Goal: Communication & Community: Answer question/provide support

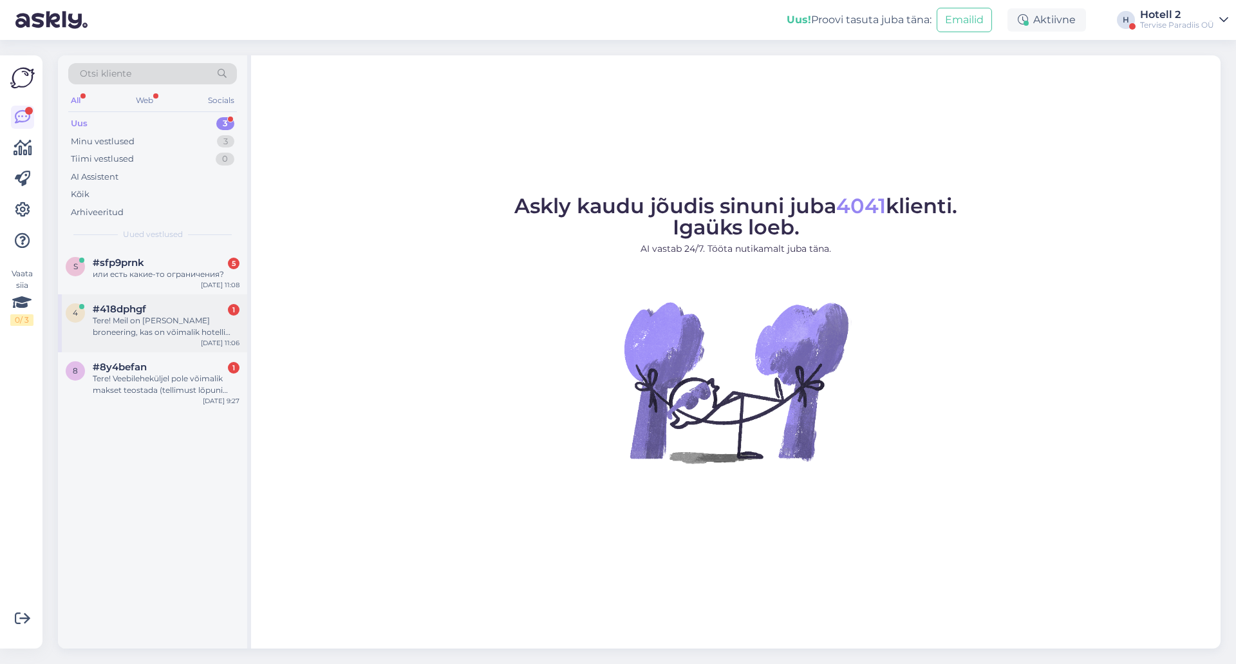
click at [129, 326] on div "Tere! Meil on [PERSON_NAME] broneering, kas on võimalik hotelli tuppa tellida k…" at bounding box center [166, 326] width 147 height 23
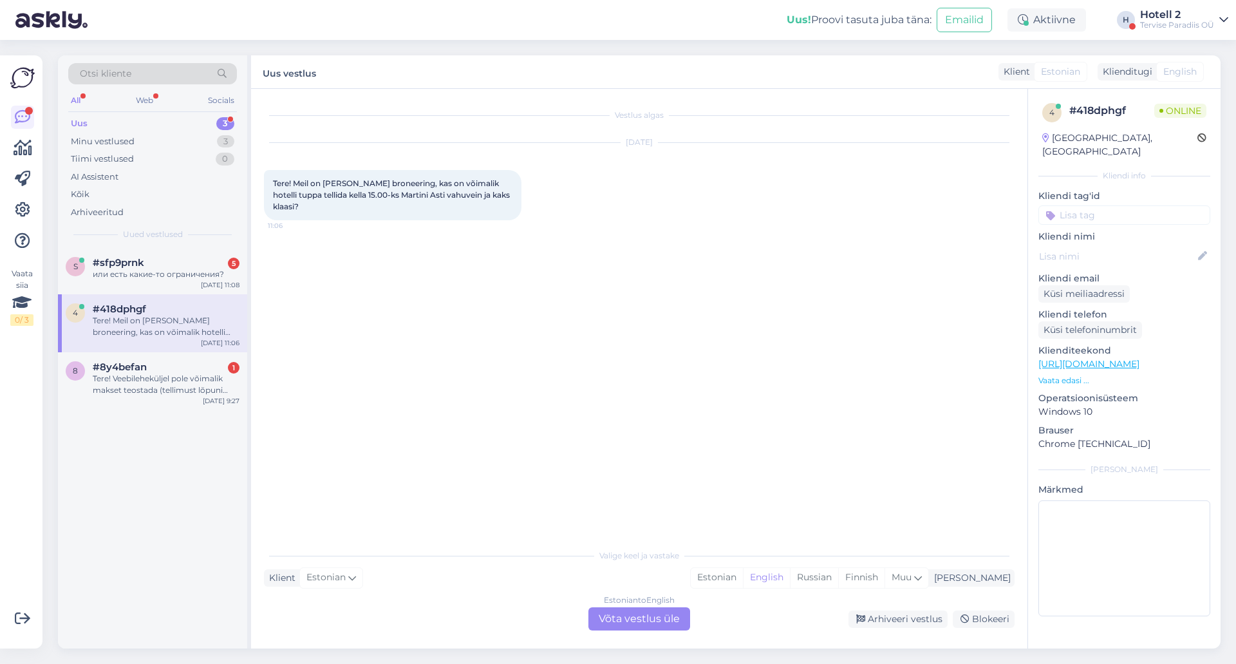
click at [636, 624] on div "Estonian to English Võta vestlus üle" at bounding box center [640, 618] width 102 height 23
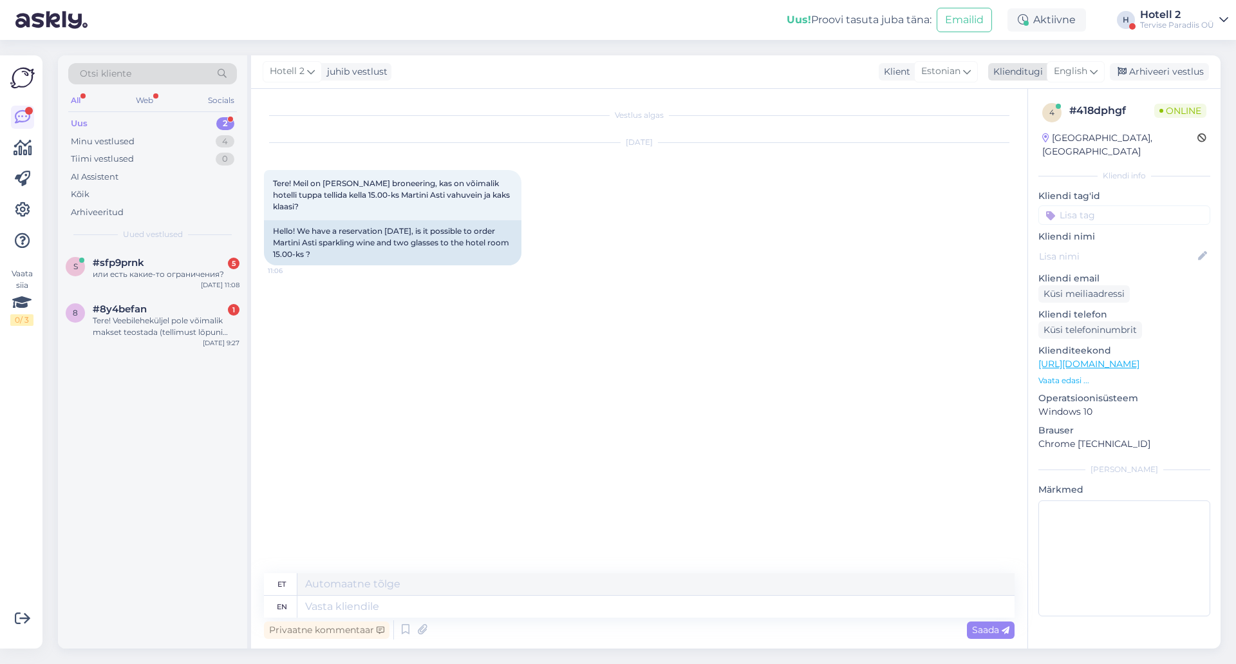
click at [1068, 70] on span "English" at bounding box center [1070, 71] width 33 height 14
type input "es"
drag, startPoint x: 1017, startPoint y: 147, endPoint x: 1003, endPoint y: 153, distance: 15.9
click at [1017, 147] on link "Estonian" at bounding box center [1047, 149] width 142 height 21
click at [333, 610] on textarea at bounding box center [639, 604] width 751 height 27
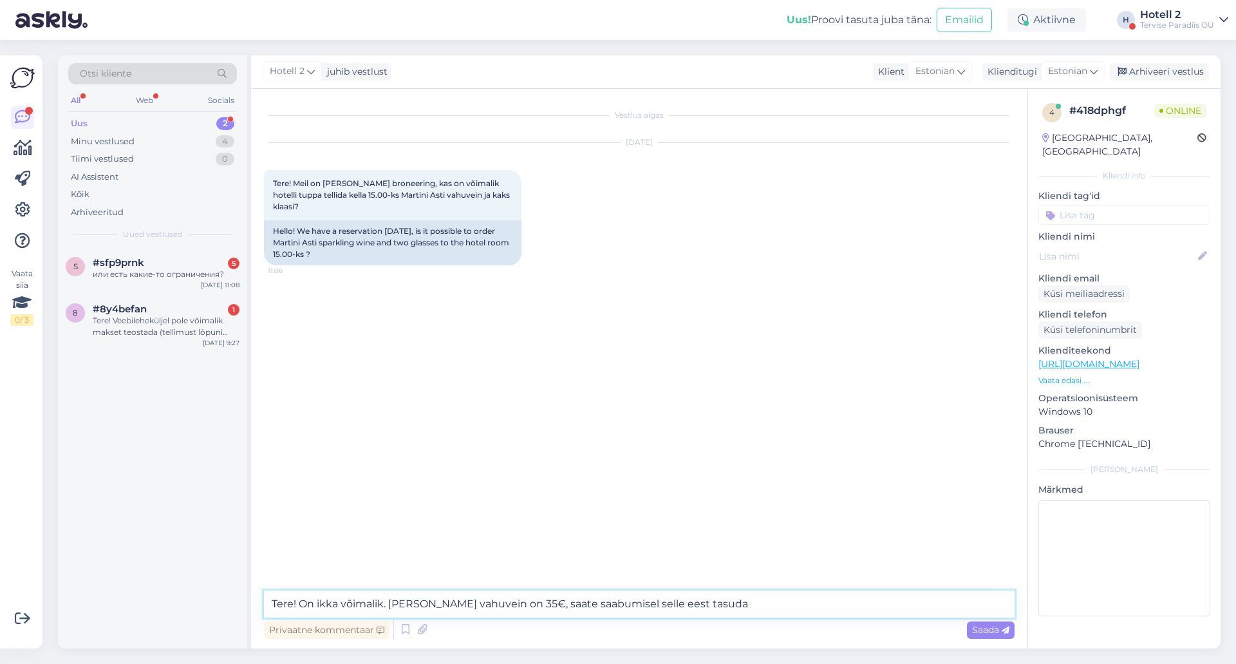
type textarea "Tere! On ikka võimalik. [PERSON_NAME] vahuvein on 35€, saate saabumisel selle e…"
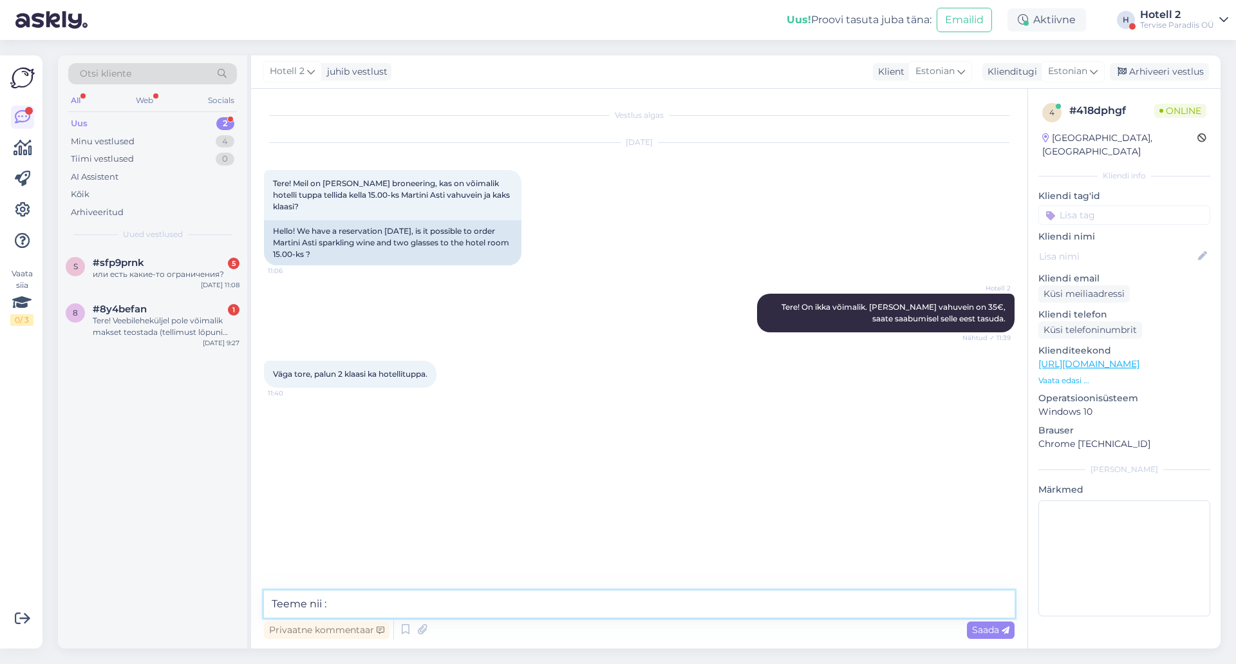
type textarea "Teeme nii :)"
type textarea "Küsin Teine nime uuesti, et broneeringule lisada."
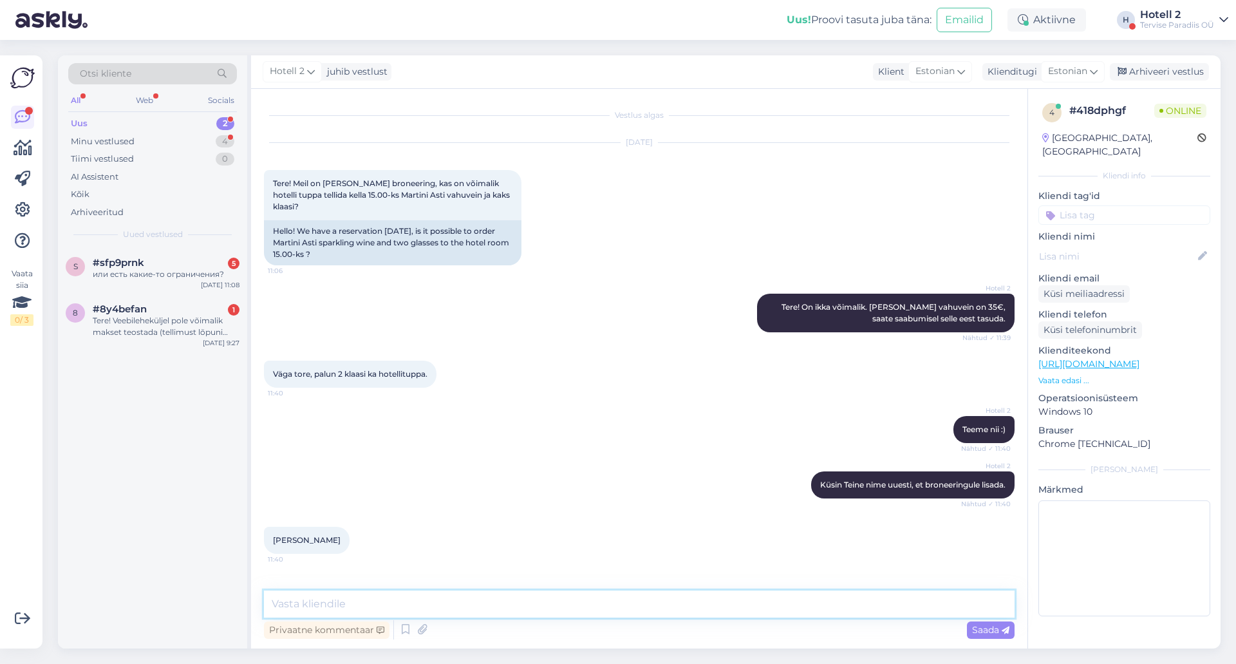
click at [363, 606] on textarea at bounding box center [639, 604] width 751 height 27
type textarea "Ja broneering on tehtud [PERSON_NAME] nimele?"
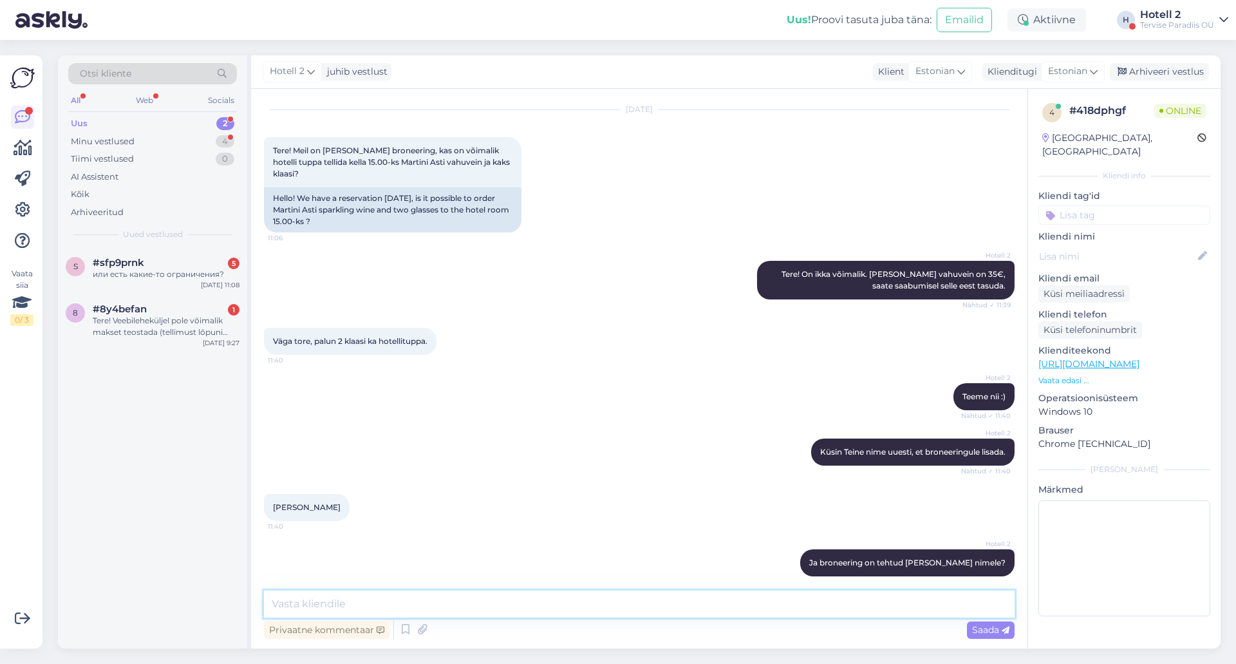
scroll to position [88, 0]
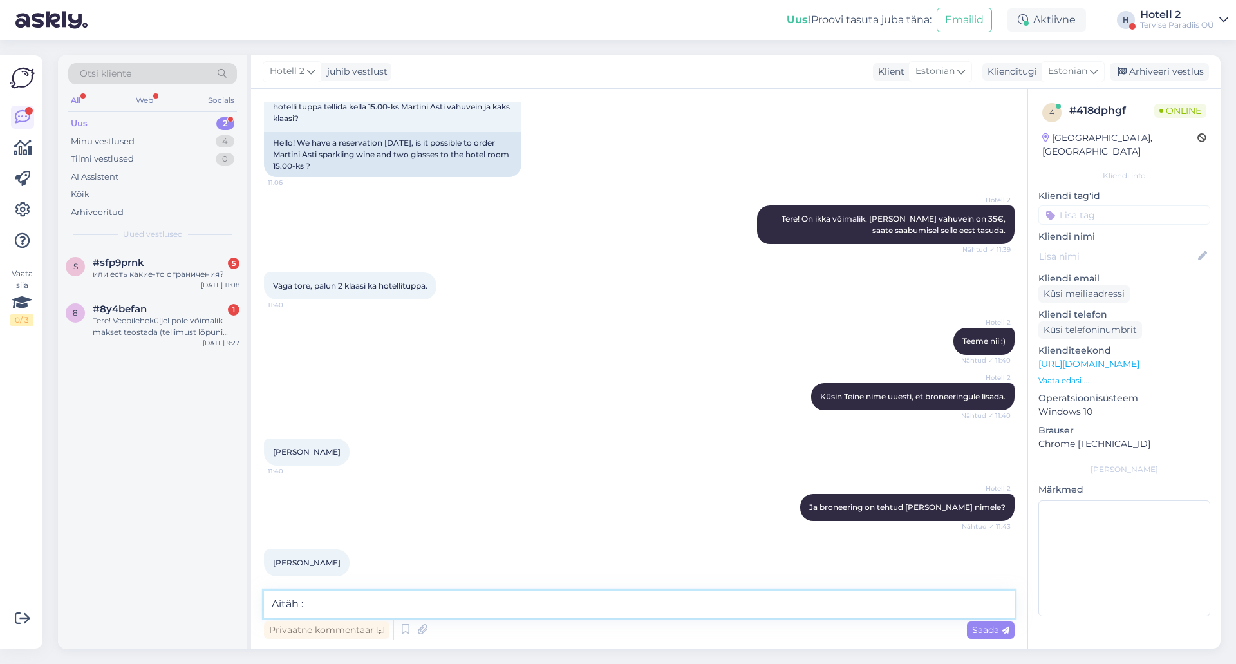
type textarea "Aitäh :)"
